Goal: Find specific page/section: Find specific page/section

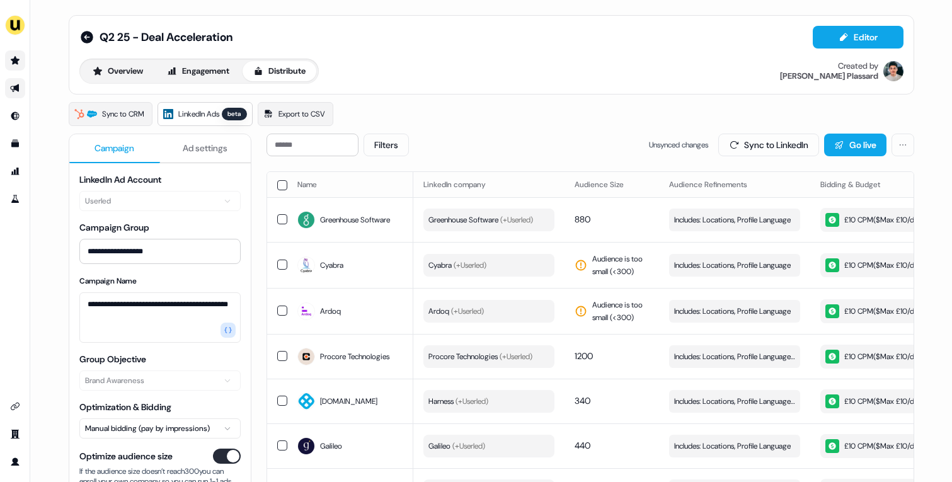
scroll to position [0, 357]
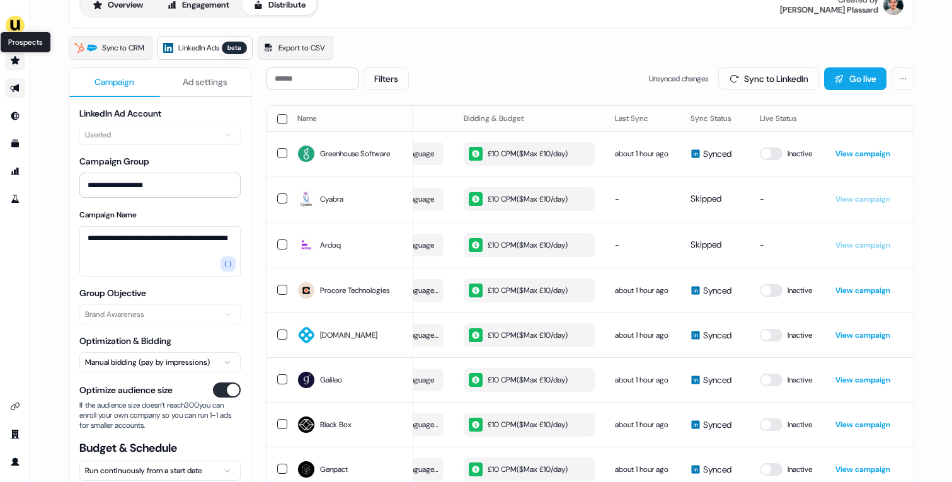
click at [17, 63] on icon "Go to prospects" at bounding box center [15, 60] width 9 height 8
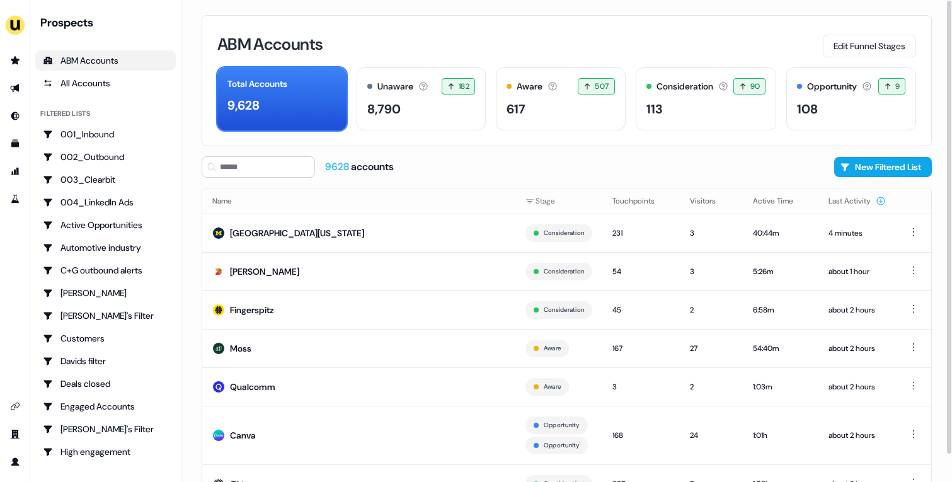
scroll to position [89, 0]
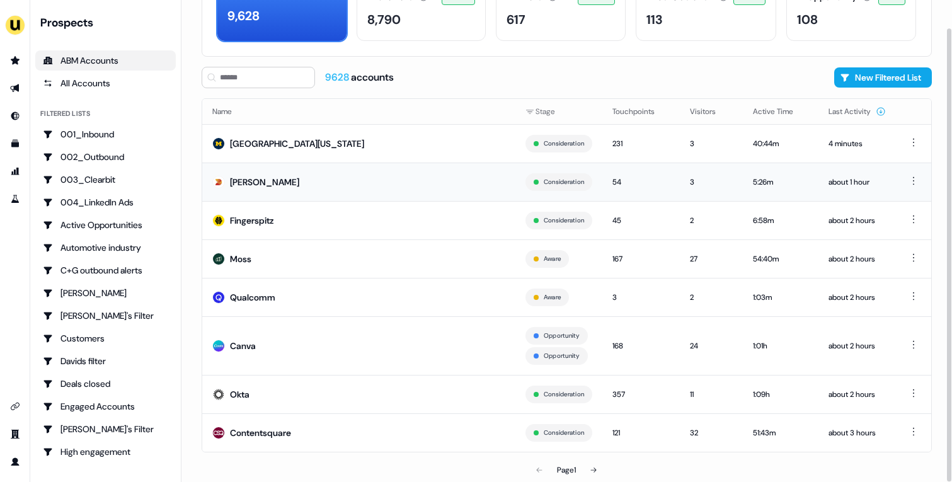
click at [417, 190] on td "[PERSON_NAME]" at bounding box center [358, 182] width 313 height 38
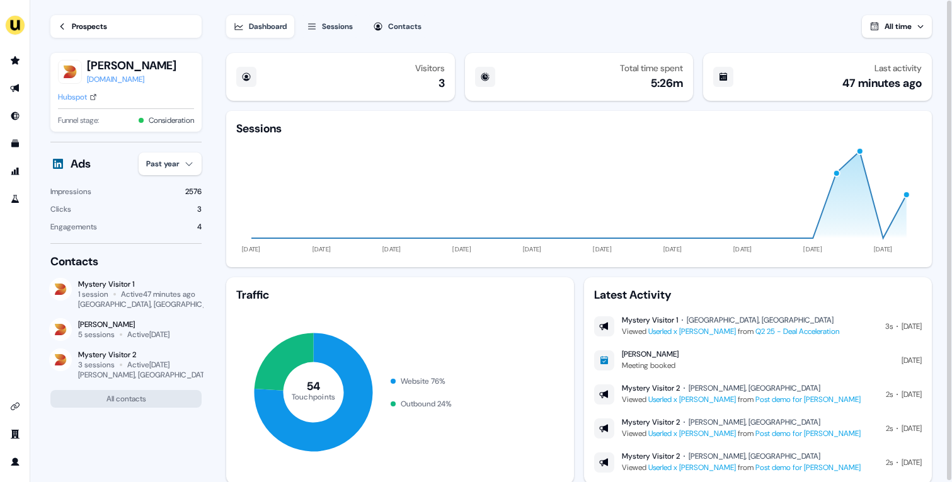
click at [95, 25] on div "Prospects" at bounding box center [89, 26] width 35 height 13
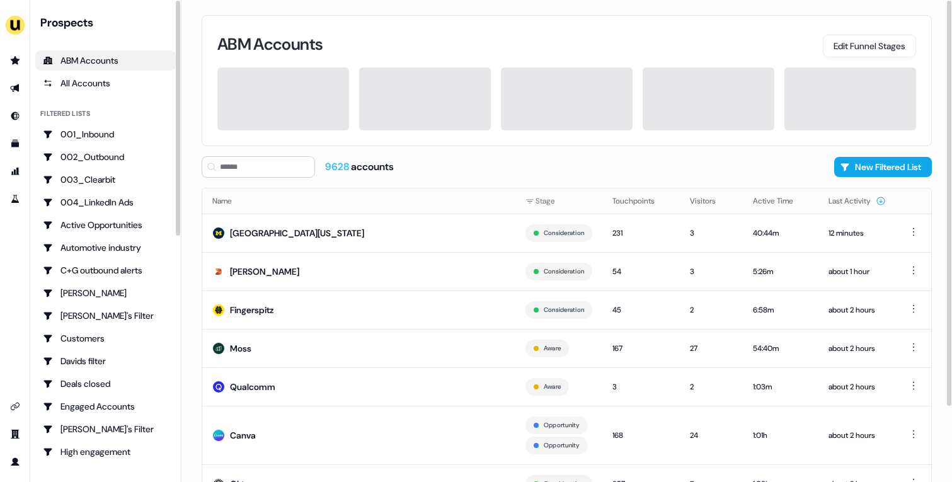
scroll to position [89, 0]
